Goal: Information Seeking & Learning: Learn about a topic

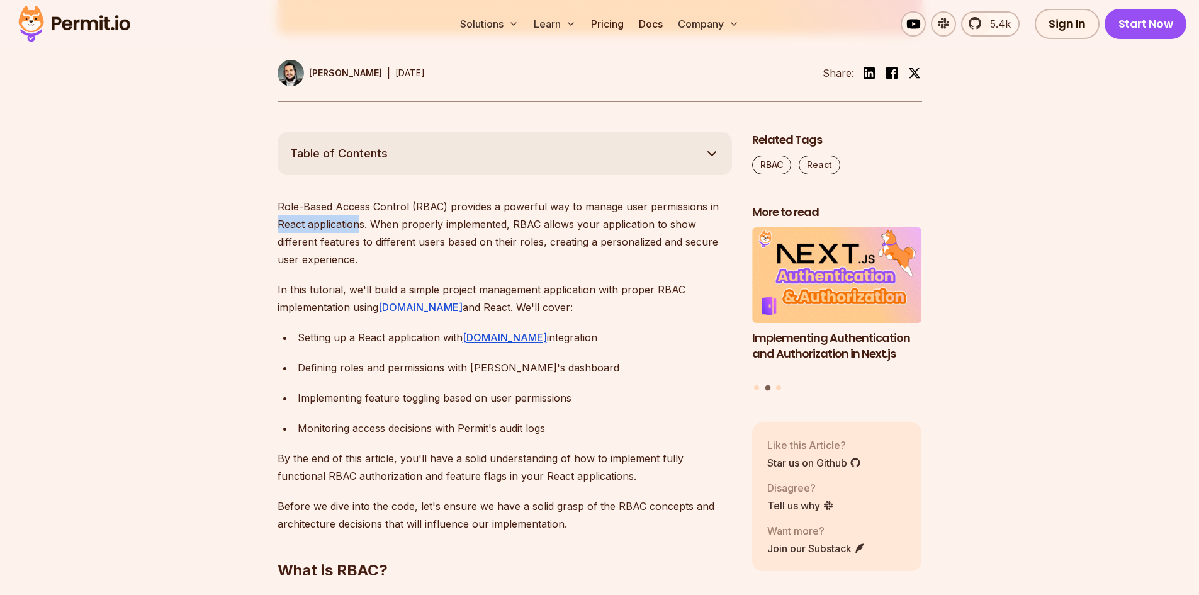
drag, startPoint x: 277, startPoint y: 226, endPoint x: 360, endPoint y: 223, distance: 82.5
click at [360, 223] on p "Role-Based Access Control (RBAC) provides a powerful way to manage user permiss…" at bounding box center [504, 233] width 454 height 70
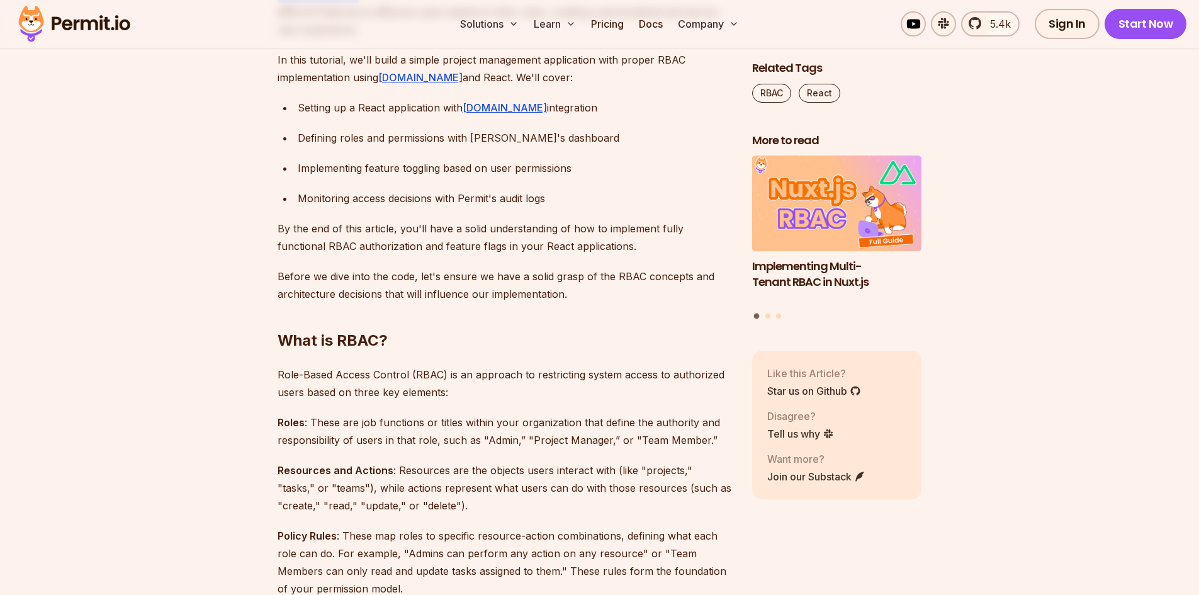
scroll to position [881, 0]
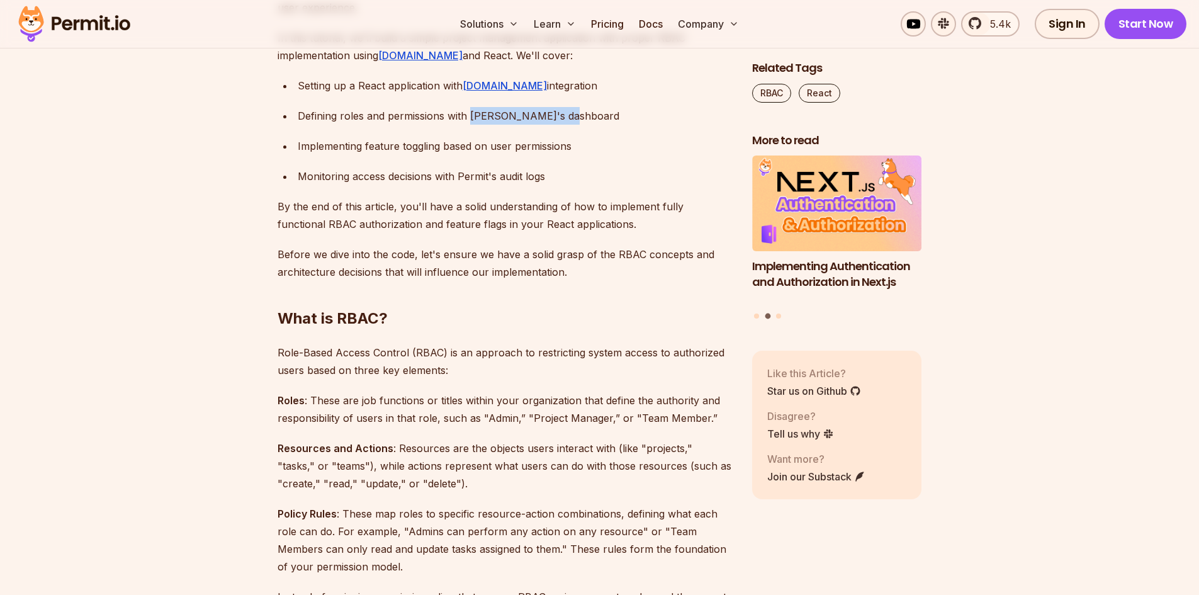
drag, startPoint x: 471, startPoint y: 121, endPoint x: 576, endPoint y: 115, distance: 105.2
click at [576, 115] on div "Defining roles and permissions with [PERSON_NAME]'s dashboard" at bounding box center [515, 116] width 434 height 18
click at [598, 126] on ul "Setting up a React application with [DOMAIN_NAME] integration Defining roles an…" at bounding box center [504, 131] width 454 height 108
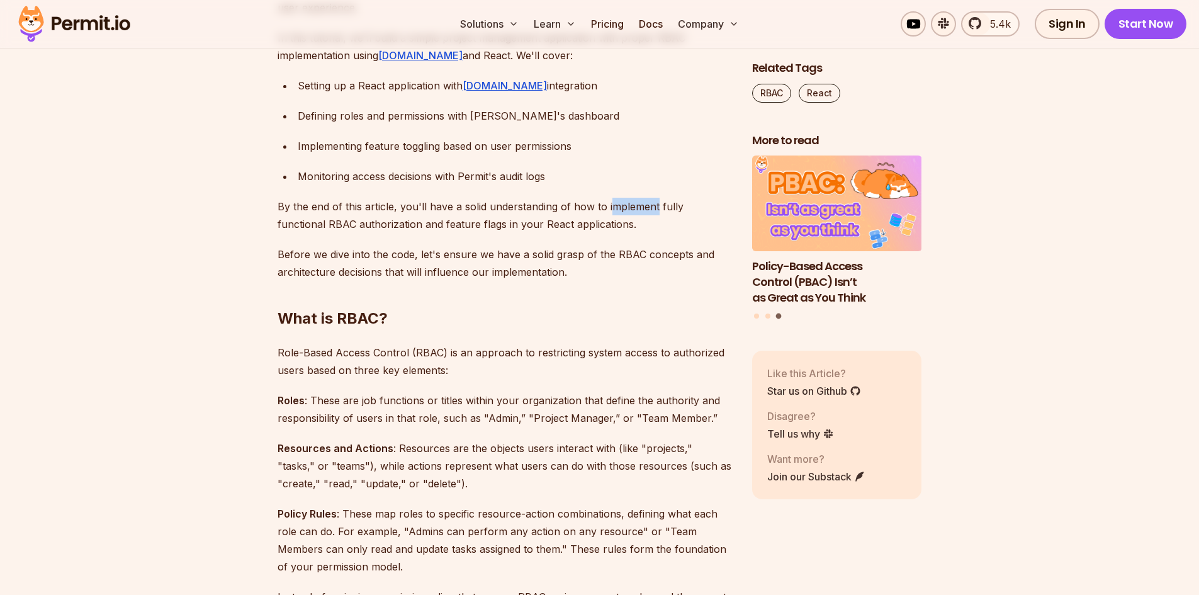
drag, startPoint x: 607, startPoint y: 204, endPoint x: 654, endPoint y: 211, distance: 47.6
click at [654, 211] on p "By the end of this article, you'll have a solid understanding of how to impleme…" at bounding box center [504, 215] width 454 height 35
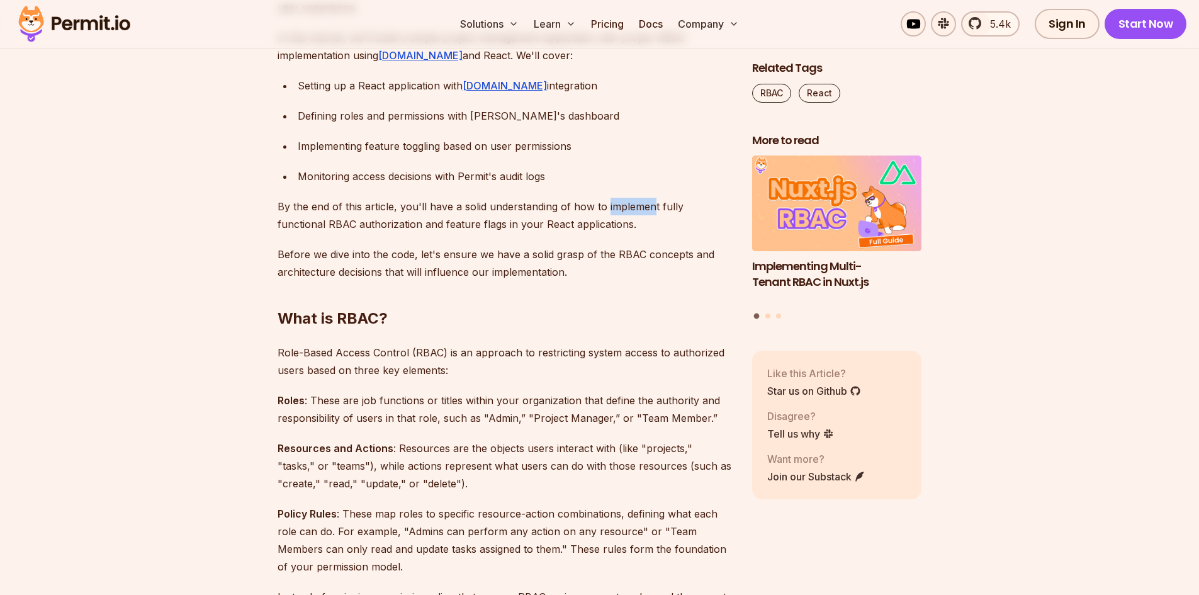
drag, startPoint x: 604, startPoint y: 210, endPoint x: 651, endPoint y: 210, distance: 47.2
click at [651, 210] on p "By the end of this article, you'll have a solid understanding of how to impleme…" at bounding box center [504, 215] width 454 height 35
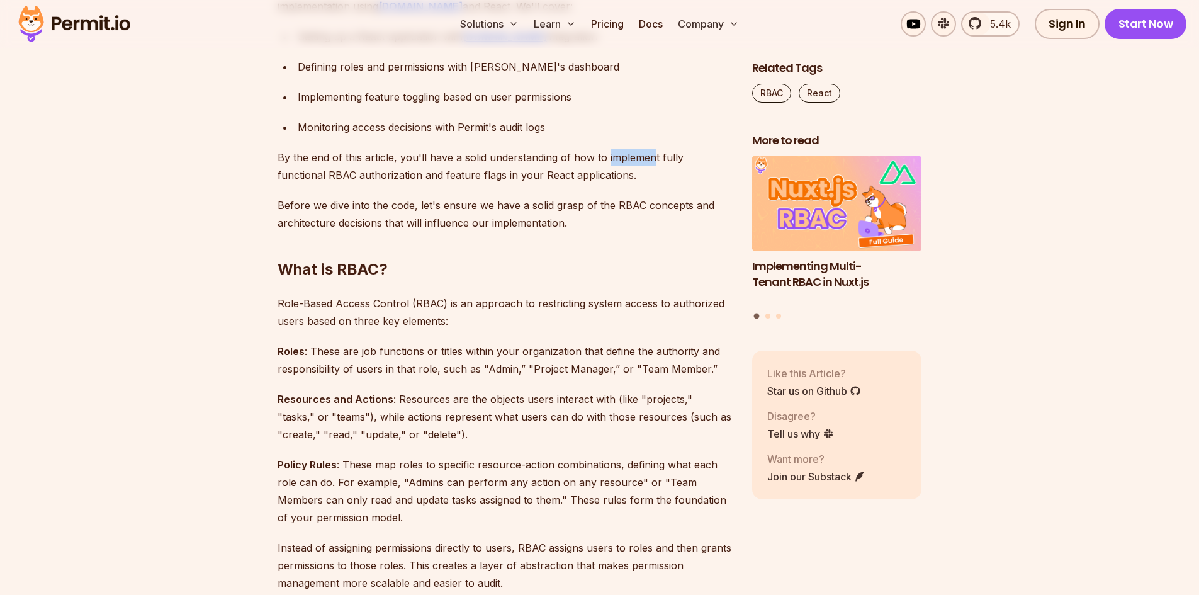
scroll to position [1007, 0]
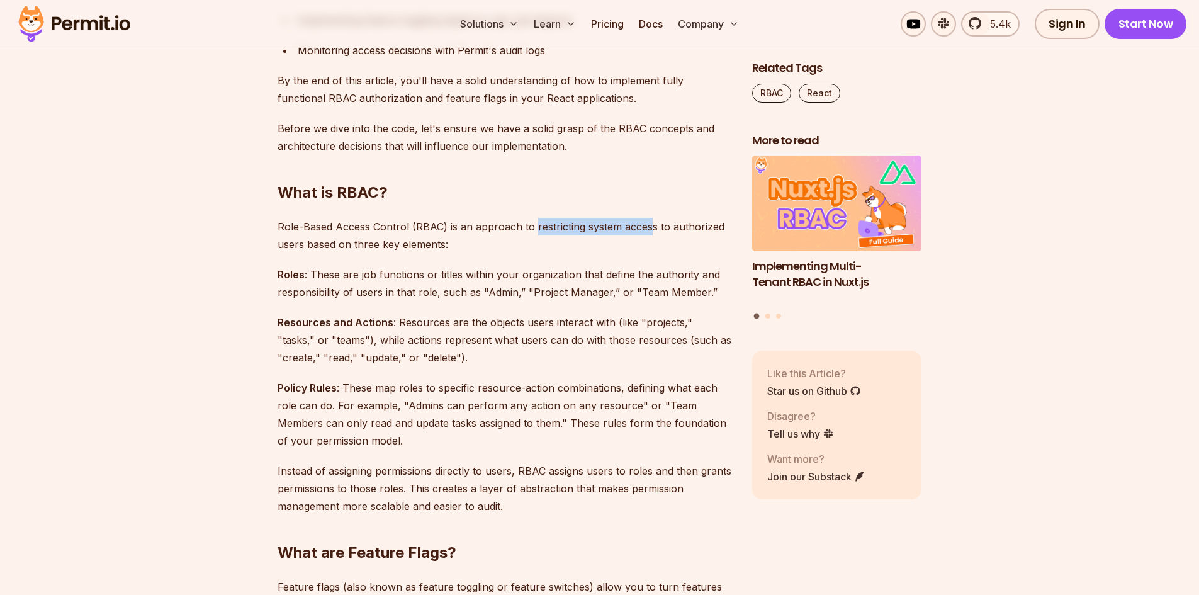
drag, startPoint x: 533, startPoint y: 232, endPoint x: 651, endPoint y: 230, distance: 117.7
click at [649, 230] on p "Role-Based Access Control (RBAC) is an approach to restricting system access to…" at bounding box center [504, 235] width 454 height 35
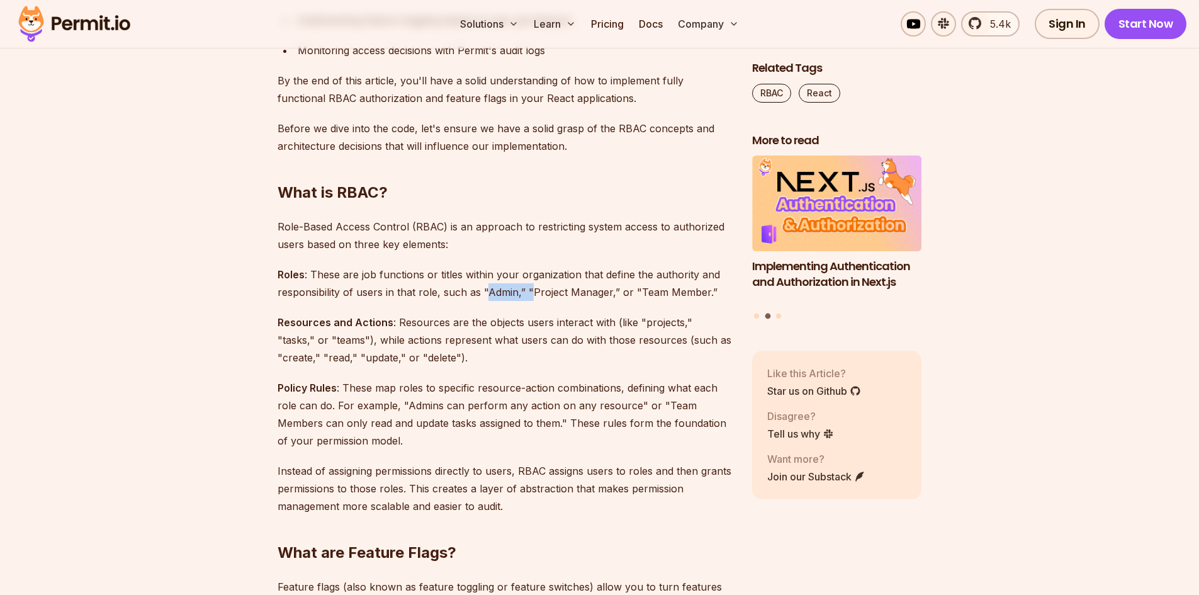
drag, startPoint x: 483, startPoint y: 291, endPoint x: 531, endPoint y: 289, distance: 47.9
click at [531, 289] on p "Roles : These are job functions or titles within your organization that define …" at bounding box center [504, 283] width 454 height 35
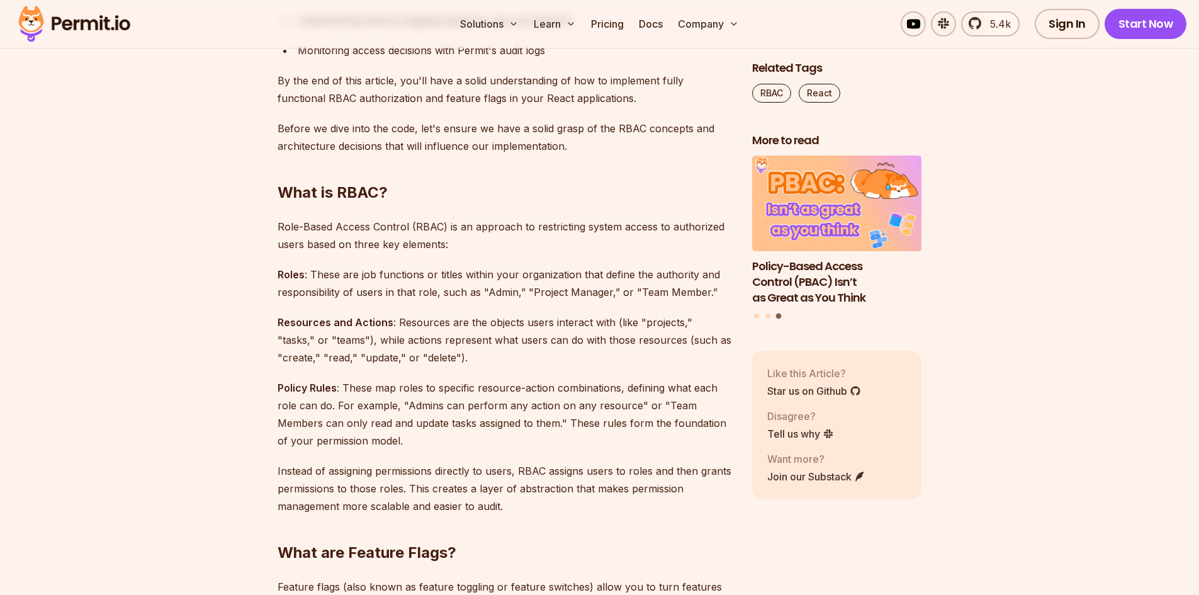
click at [554, 289] on p "Roles : These are job functions or titles within your organization that define …" at bounding box center [504, 283] width 454 height 35
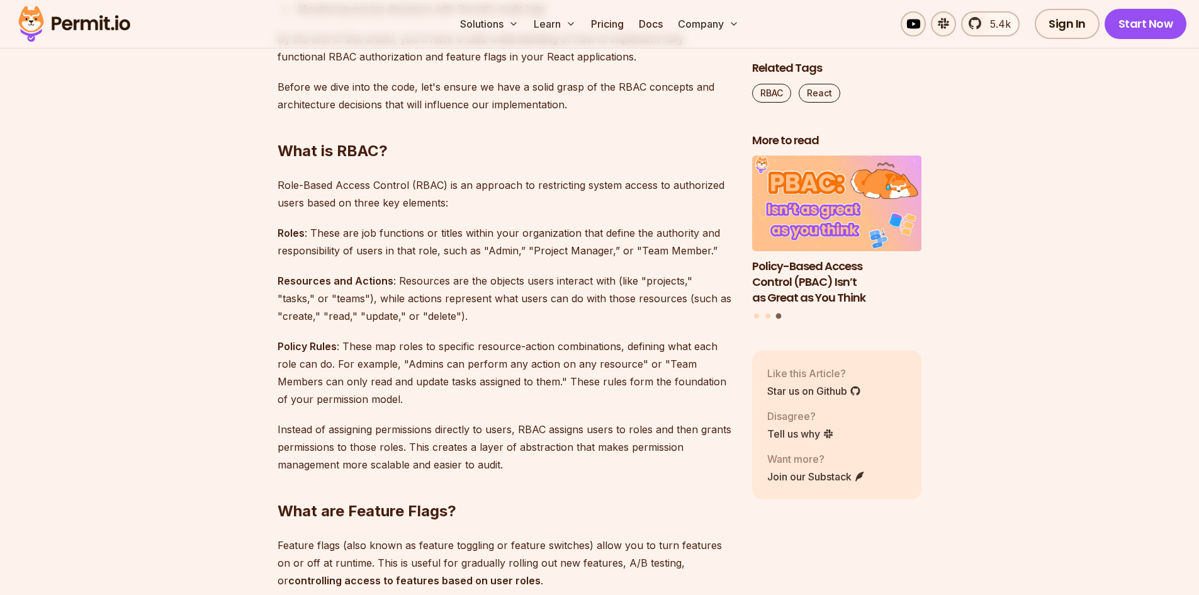
scroll to position [1070, 0]
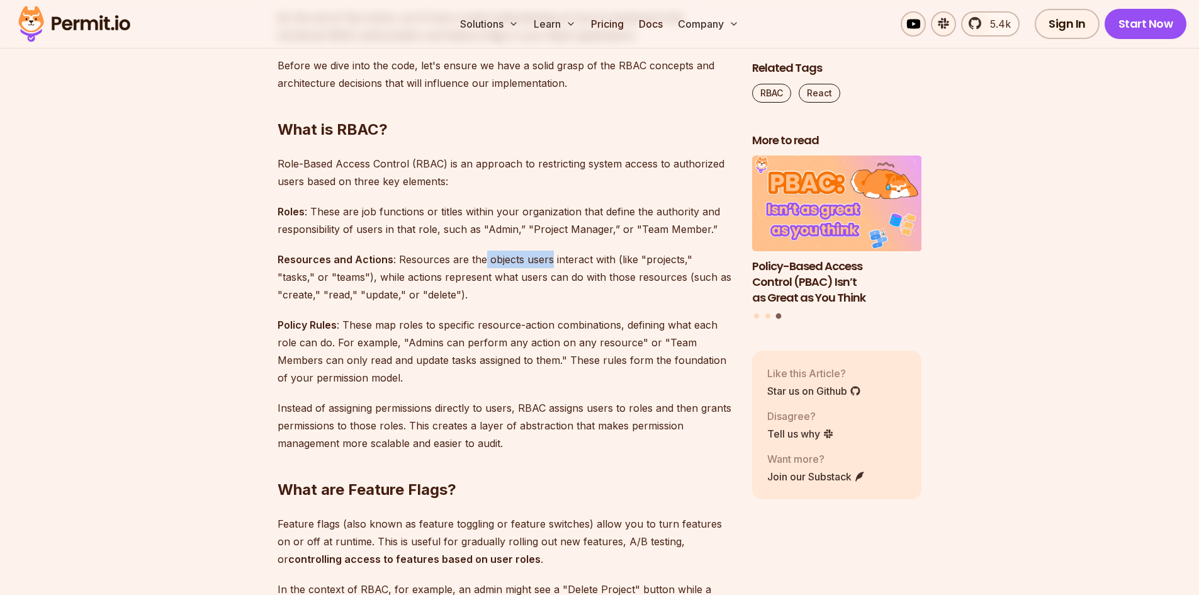
drag, startPoint x: 482, startPoint y: 265, endPoint x: 548, endPoint y: 260, distance: 66.3
click at [548, 260] on p "Resources and Actions : Resources are the objects users interact with (like "pr…" at bounding box center [504, 276] width 454 height 53
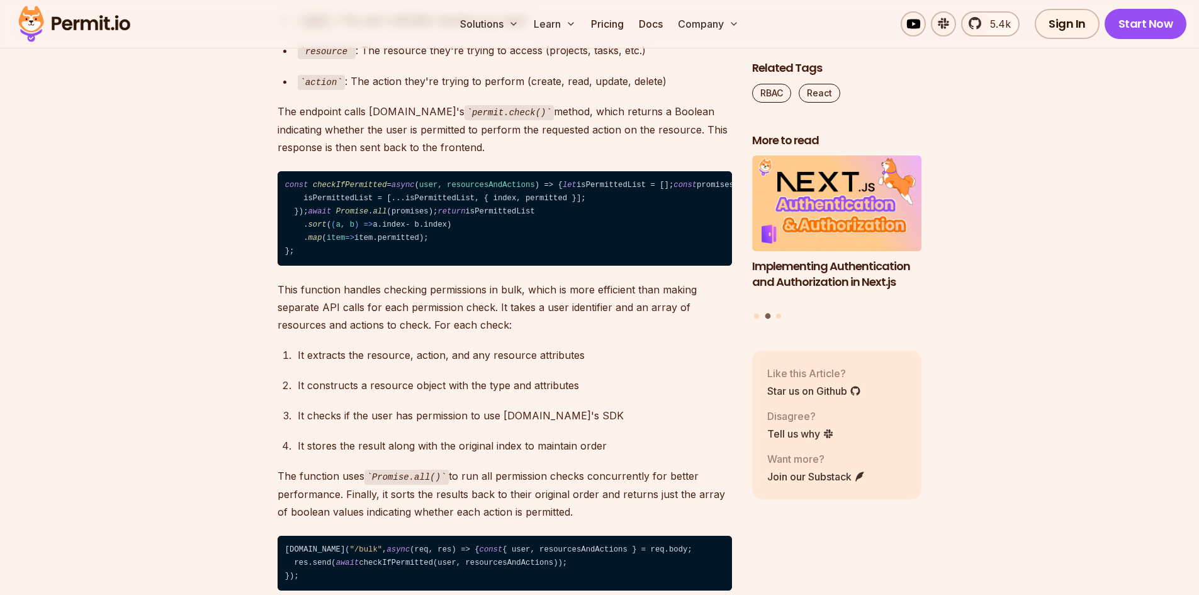
scroll to position [8620, 0]
